Goal: Information Seeking & Learning: Find specific fact

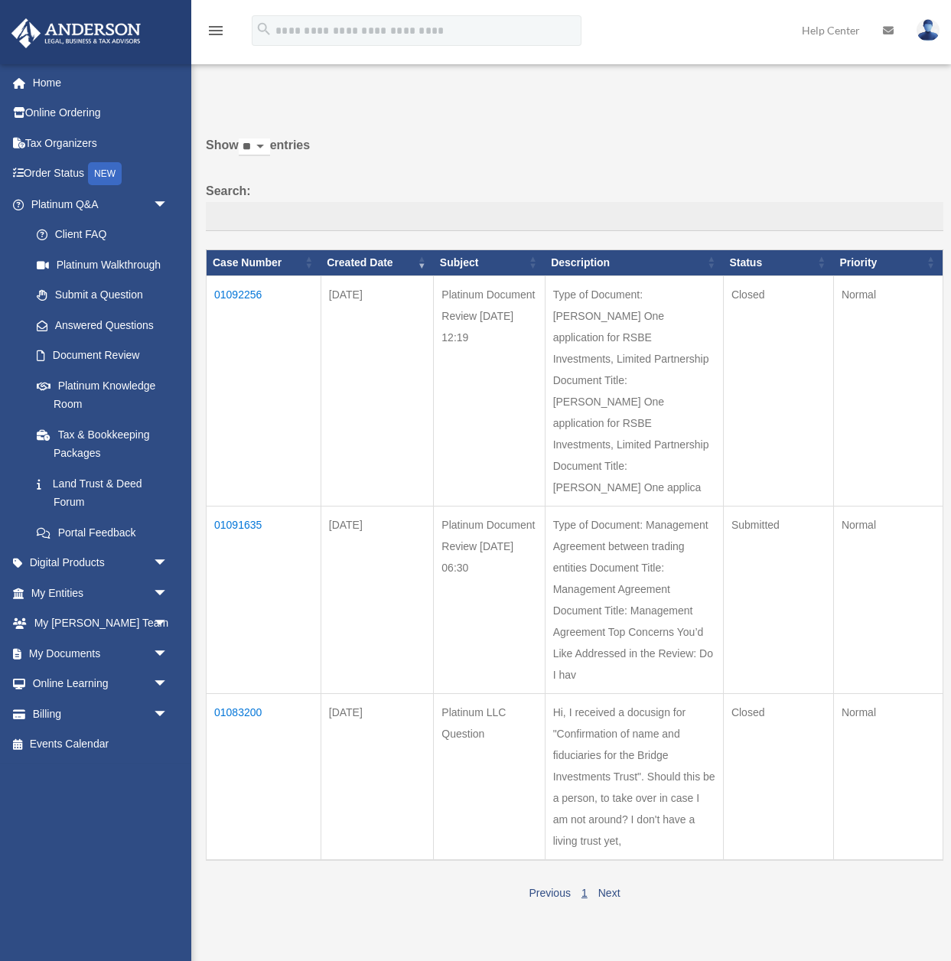
scroll to position [1, 0]
click at [101, 384] on link "Platinum Knowledge Room" at bounding box center [106, 394] width 170 height 49
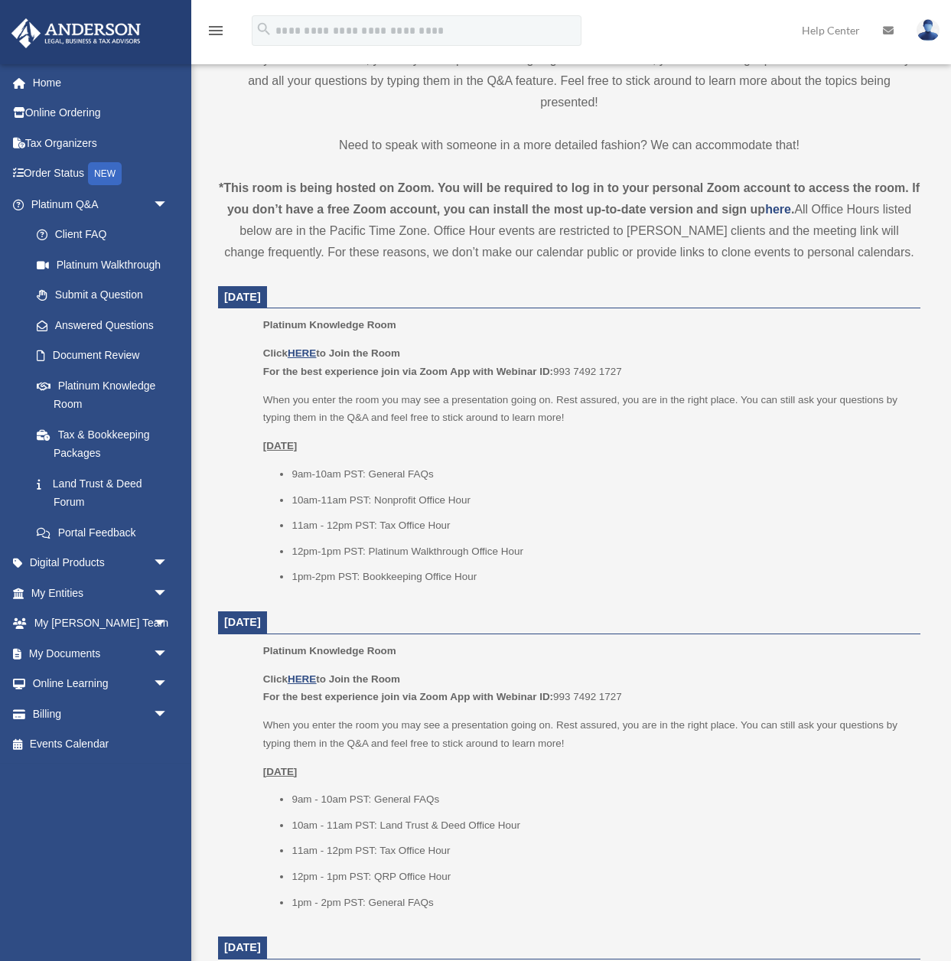
scroll to position [458, 0]
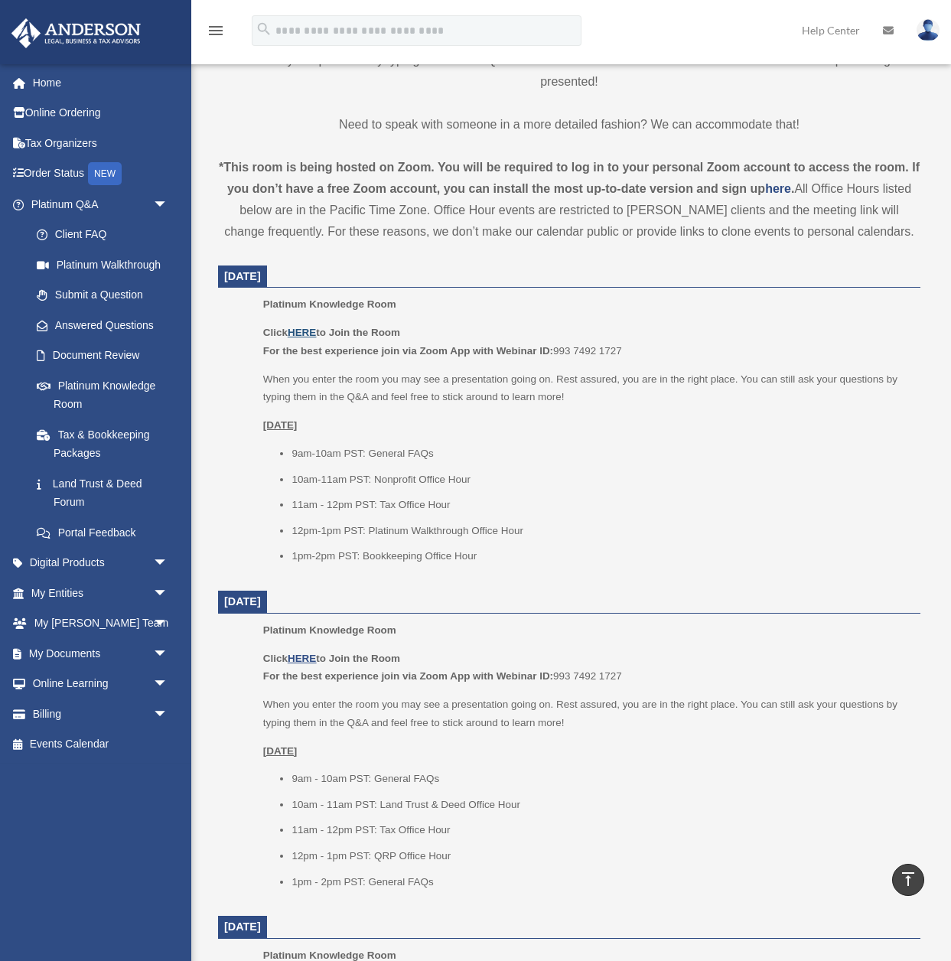
click at [314, 334] on u "HERE" at bounding box center [302, 332] width 28 height 11
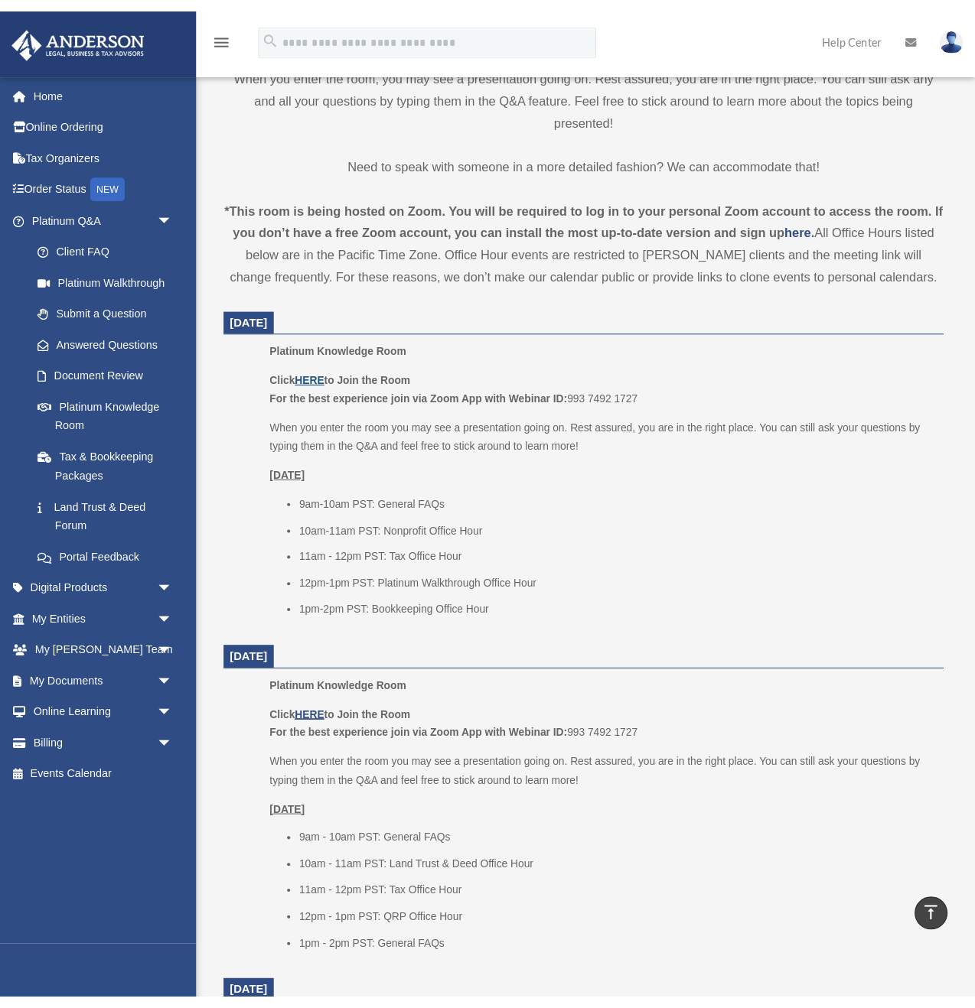
scroll to position [0, 0]
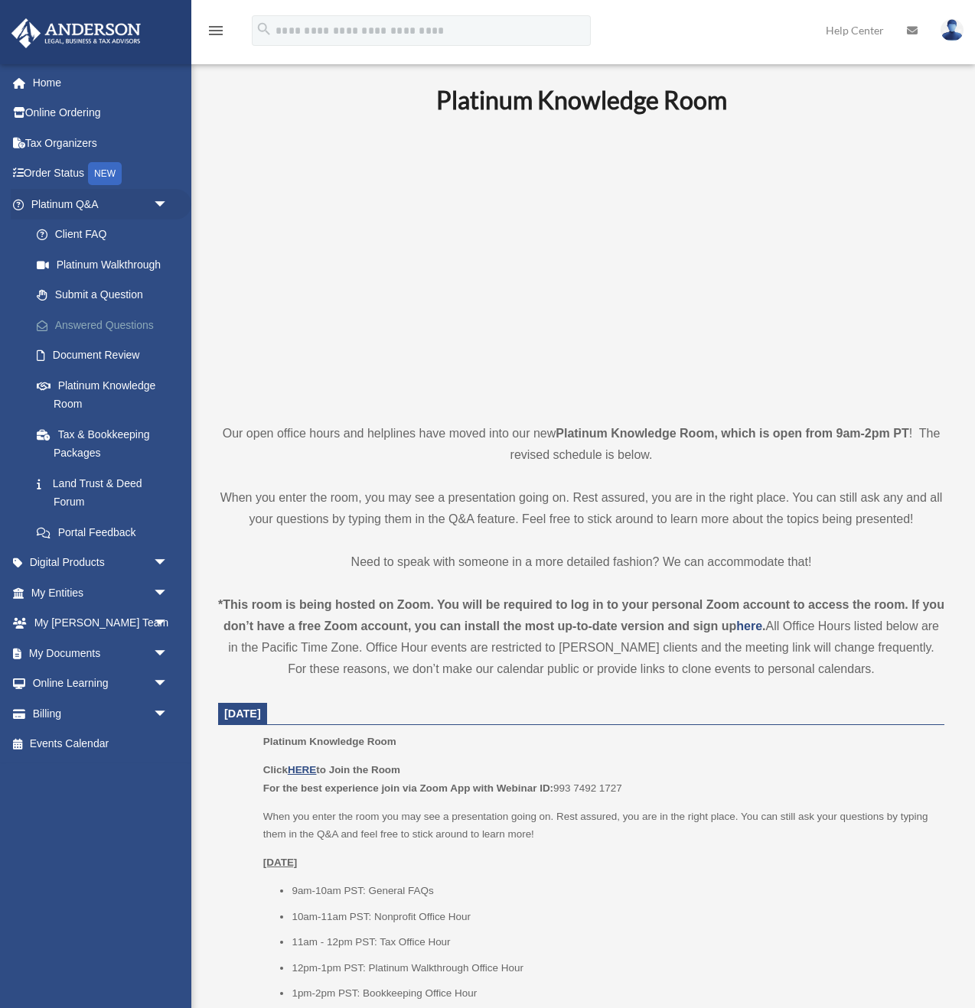
click at [112, 318] on link "Answered Questions" at bounding box center [106, 325] width 170 height 31
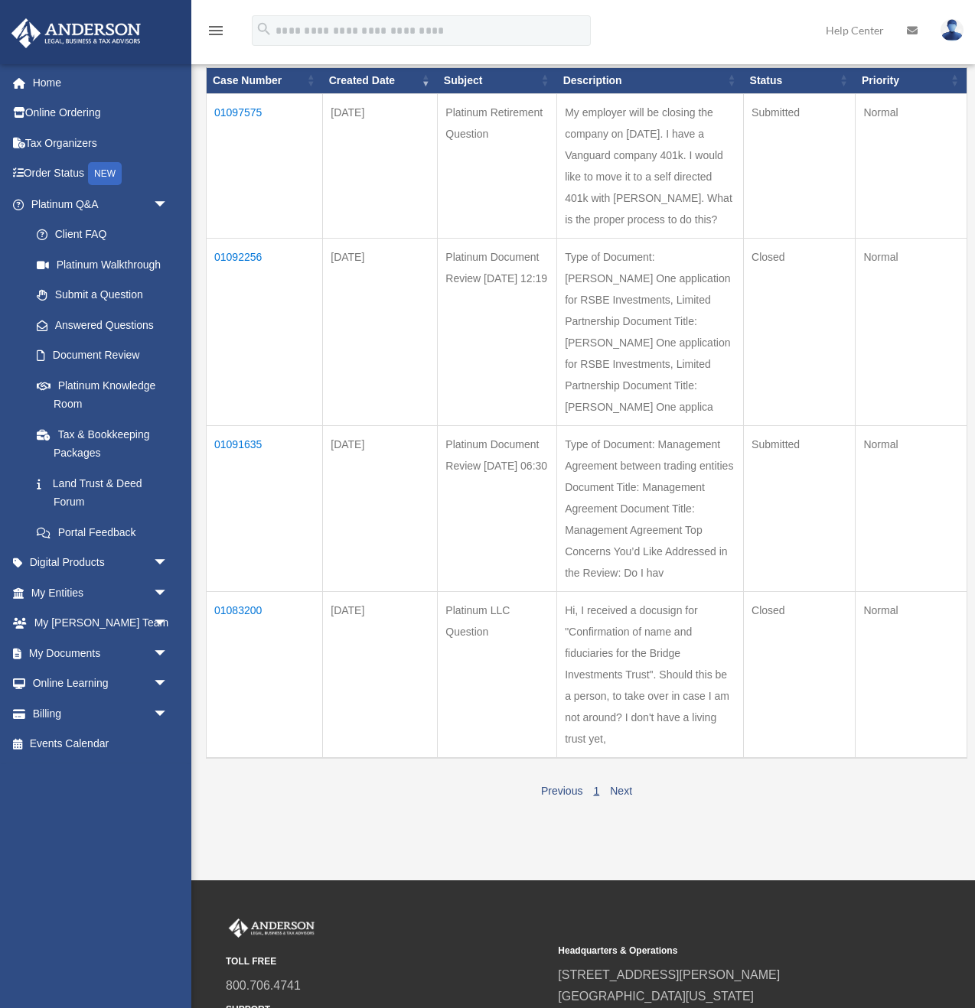
scroll to position [181, 0]
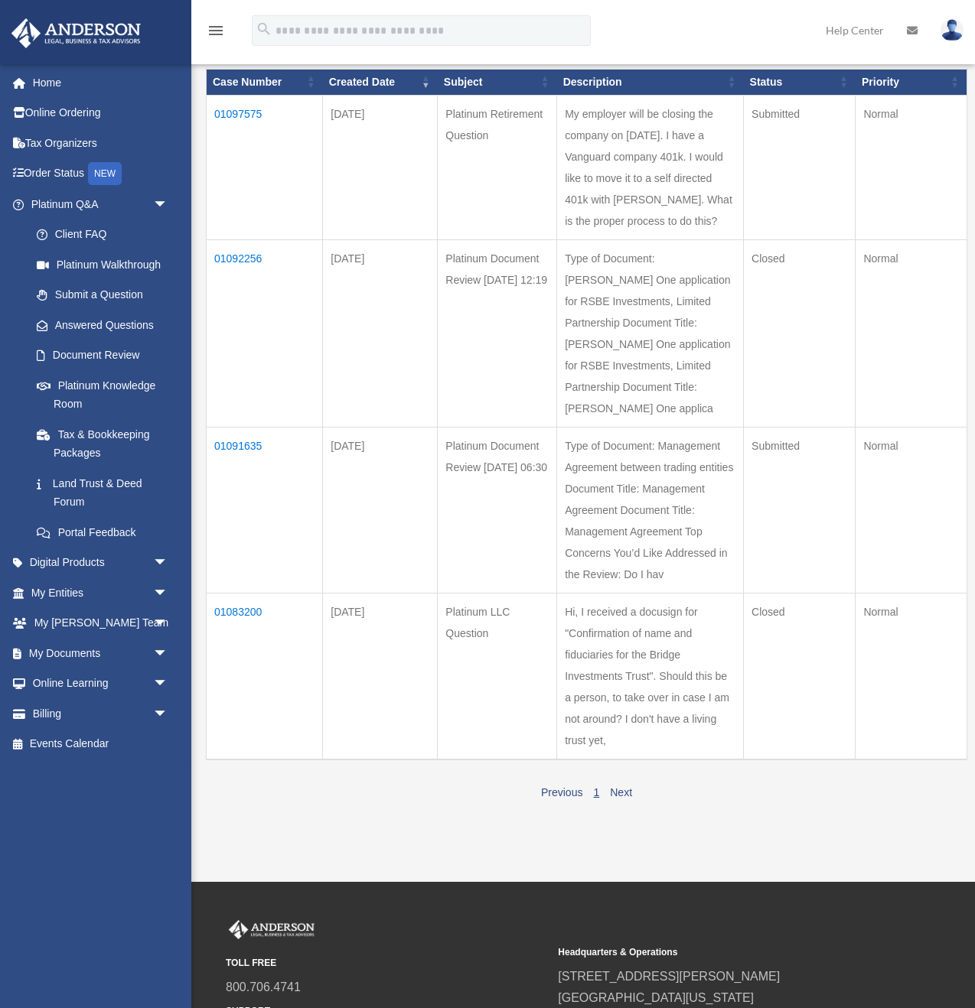
click at [244, 493] on td "01091635" at bounding box center [265, 510] width 116 height 166
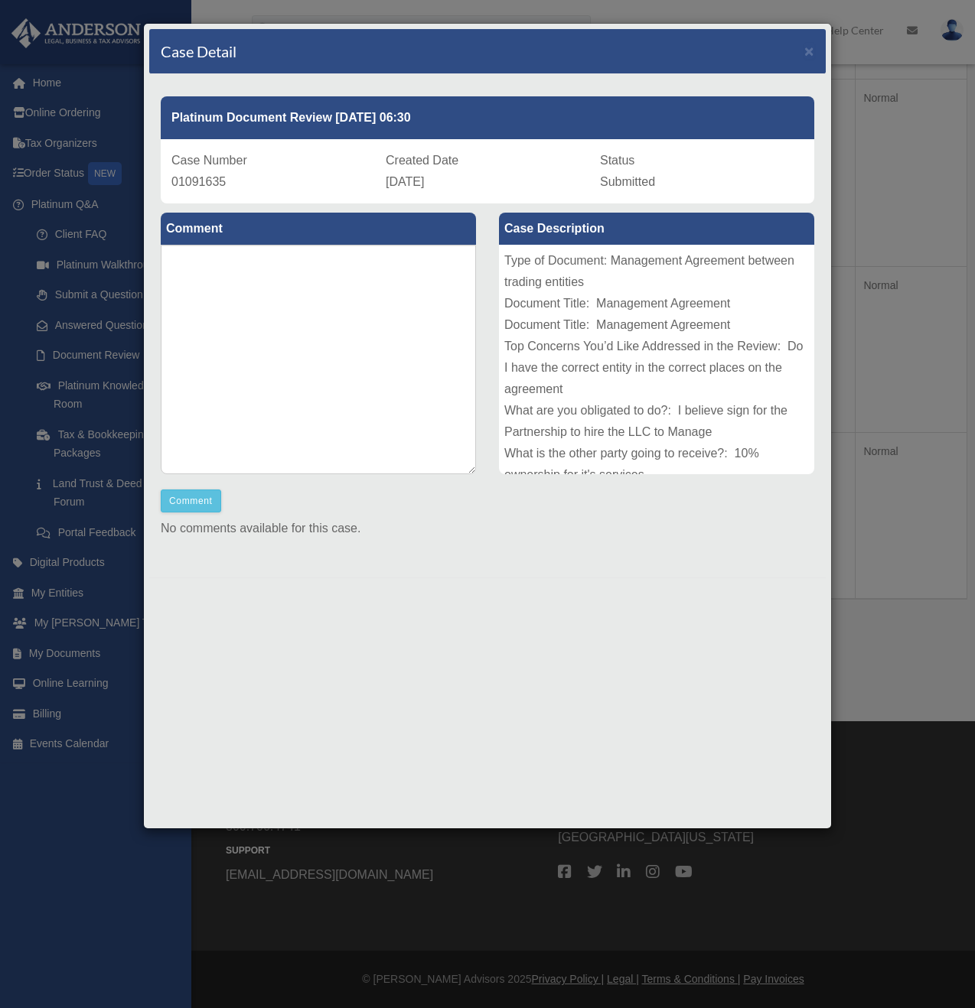
scroll to position [448, 0]
click at [809, 52] on span "×" at bounding box center [809, 51] width 10 height 18
